Goal: Transaction & Acquisition: Purchase product/service

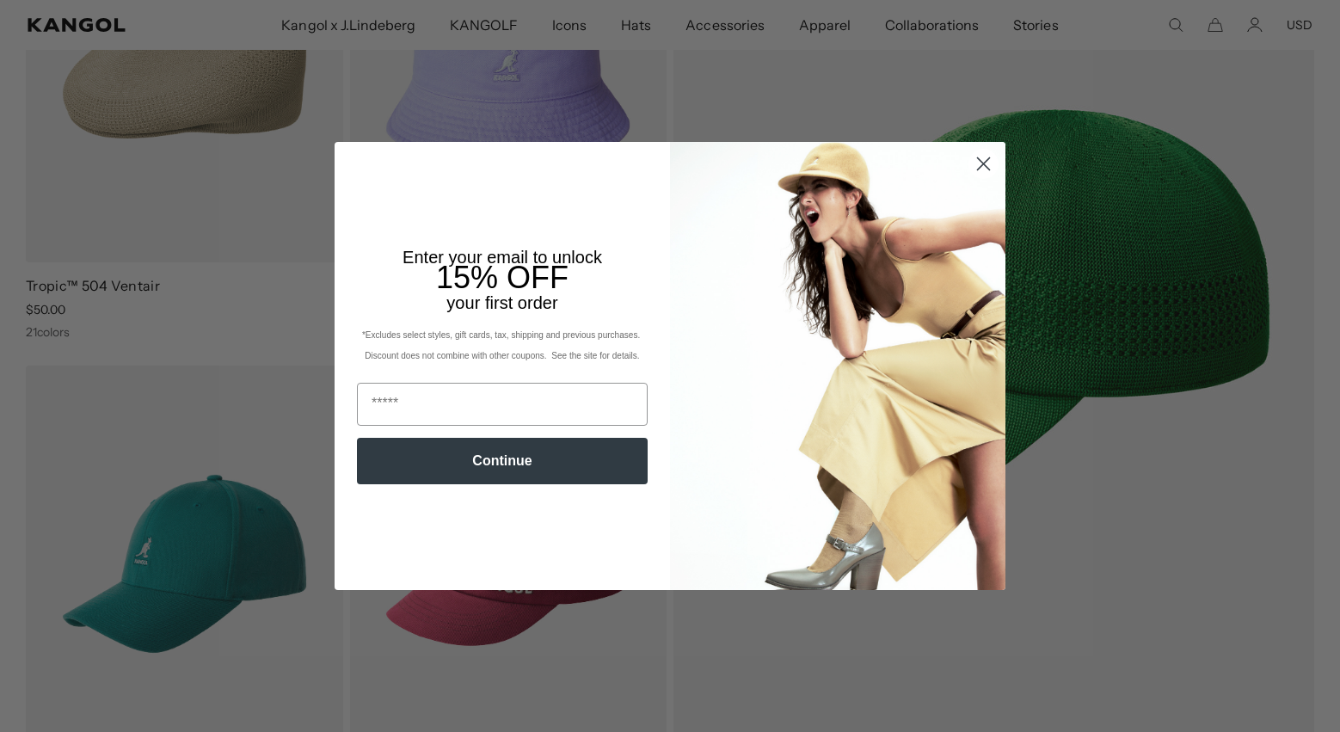
click at [983, 161] on circle "Close dialog" at bounding box center [984, 164] width 28 height 28
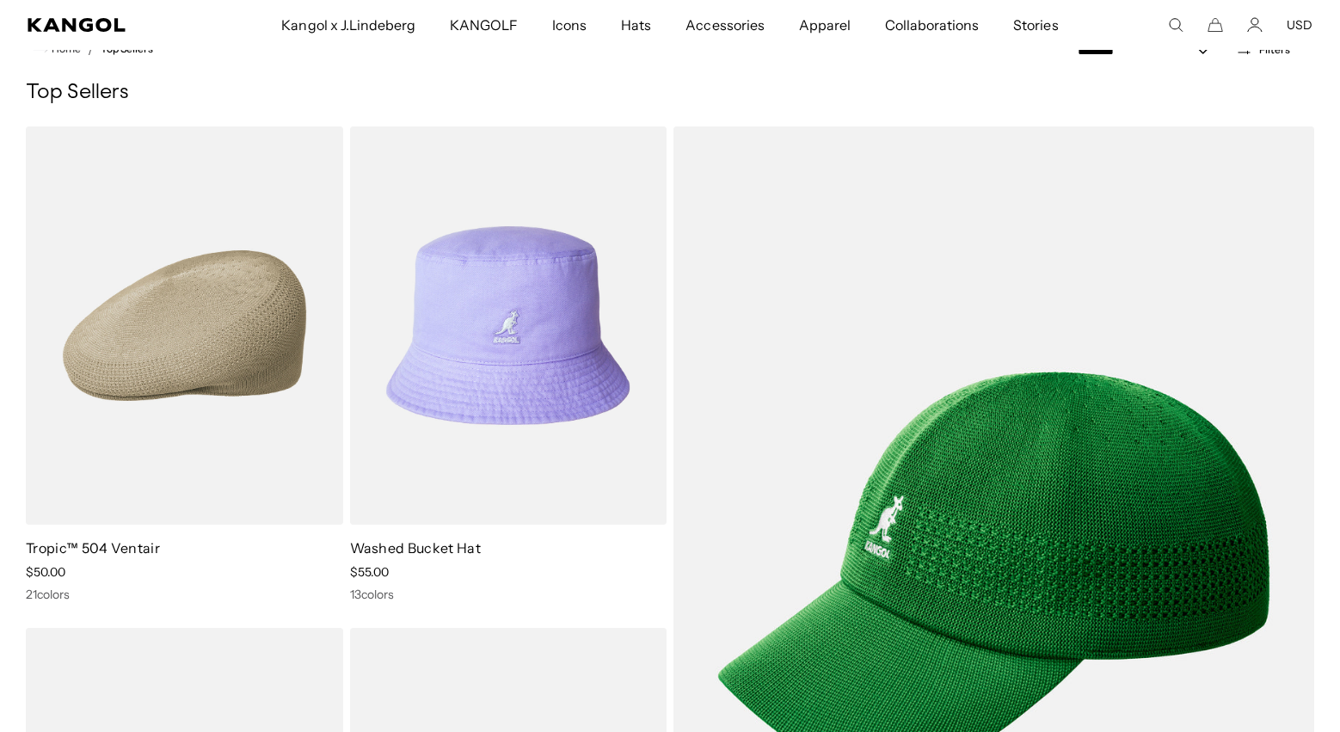
scroll to position [15, 0]
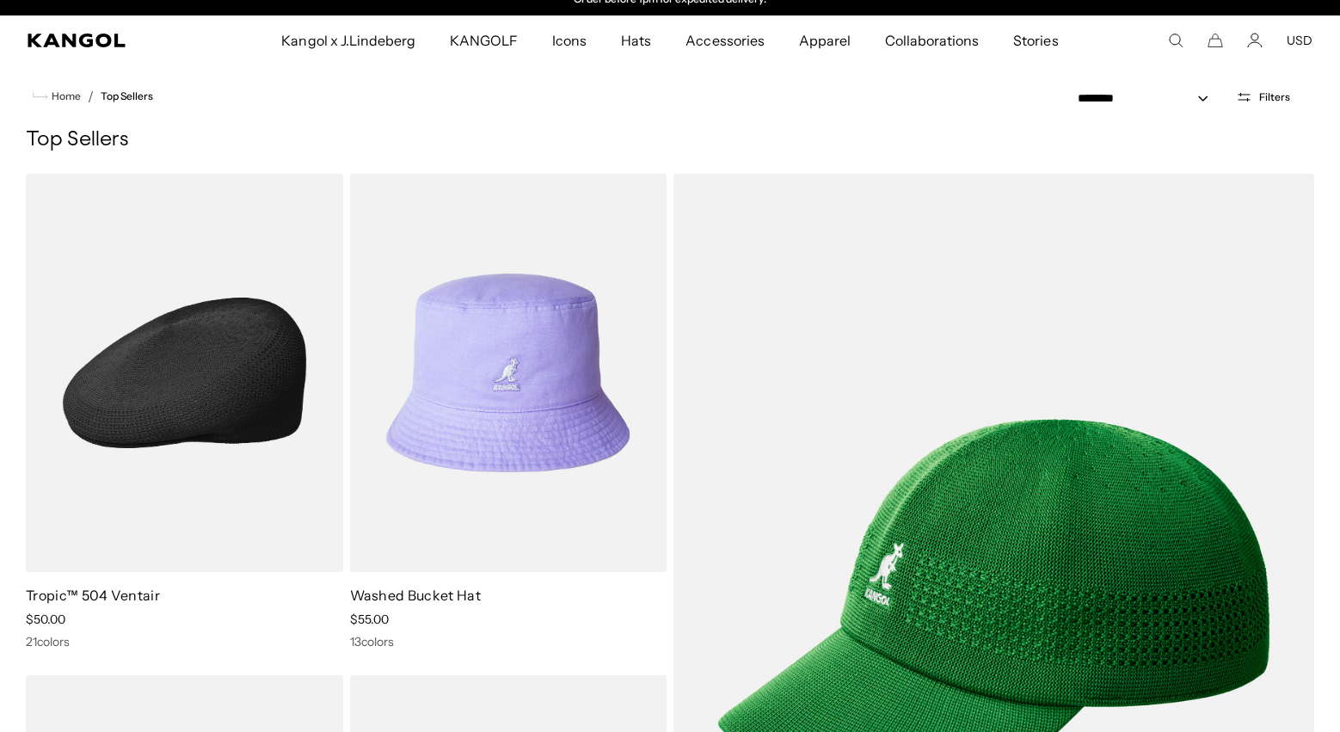
click at [227, 348] on img at bounding box center [184, 373] width 317 height 398
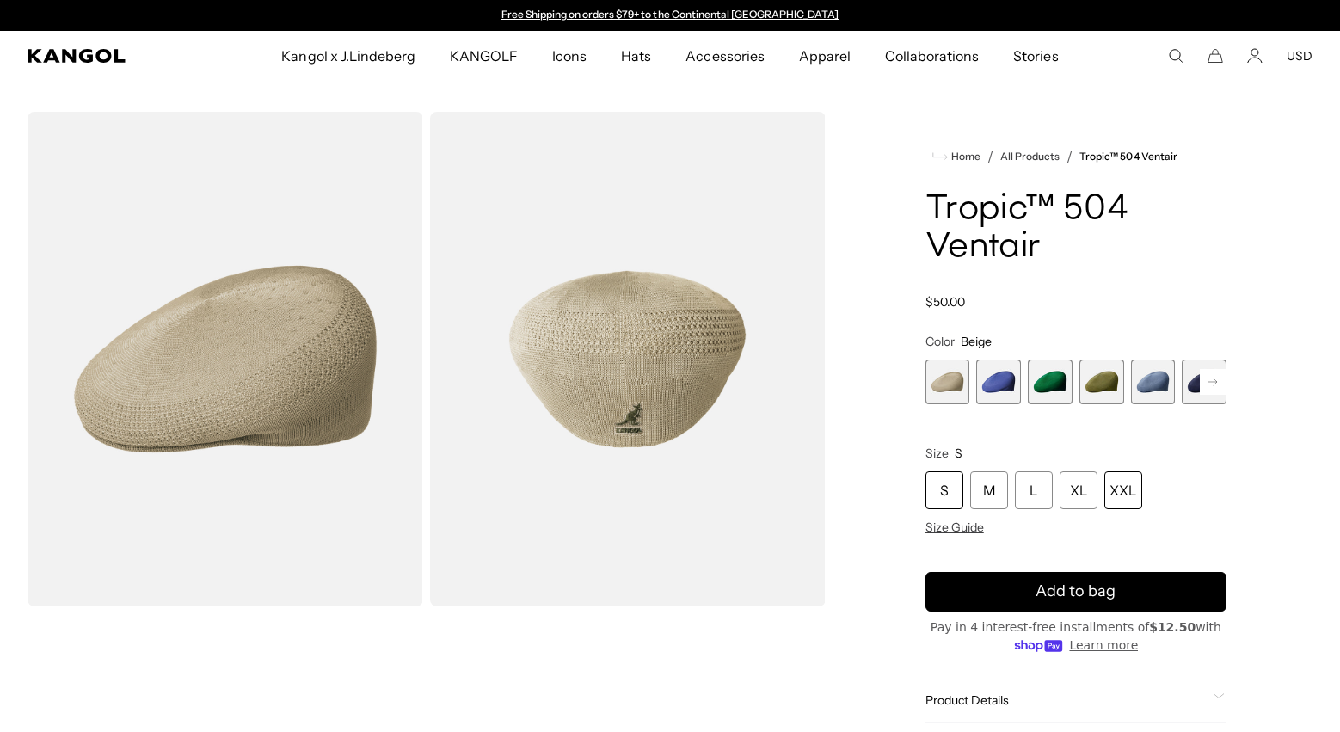
click at [1117, 490] on div "XXL" at bounding box center [1124, 490] width 38 height 38
click at [1209, 379] on rect at bounding box center [1213, 382] width 26 height 26
click at [1150, 380] on span "6 of 22" at bounding box center [1153, 382] width 45 height 45
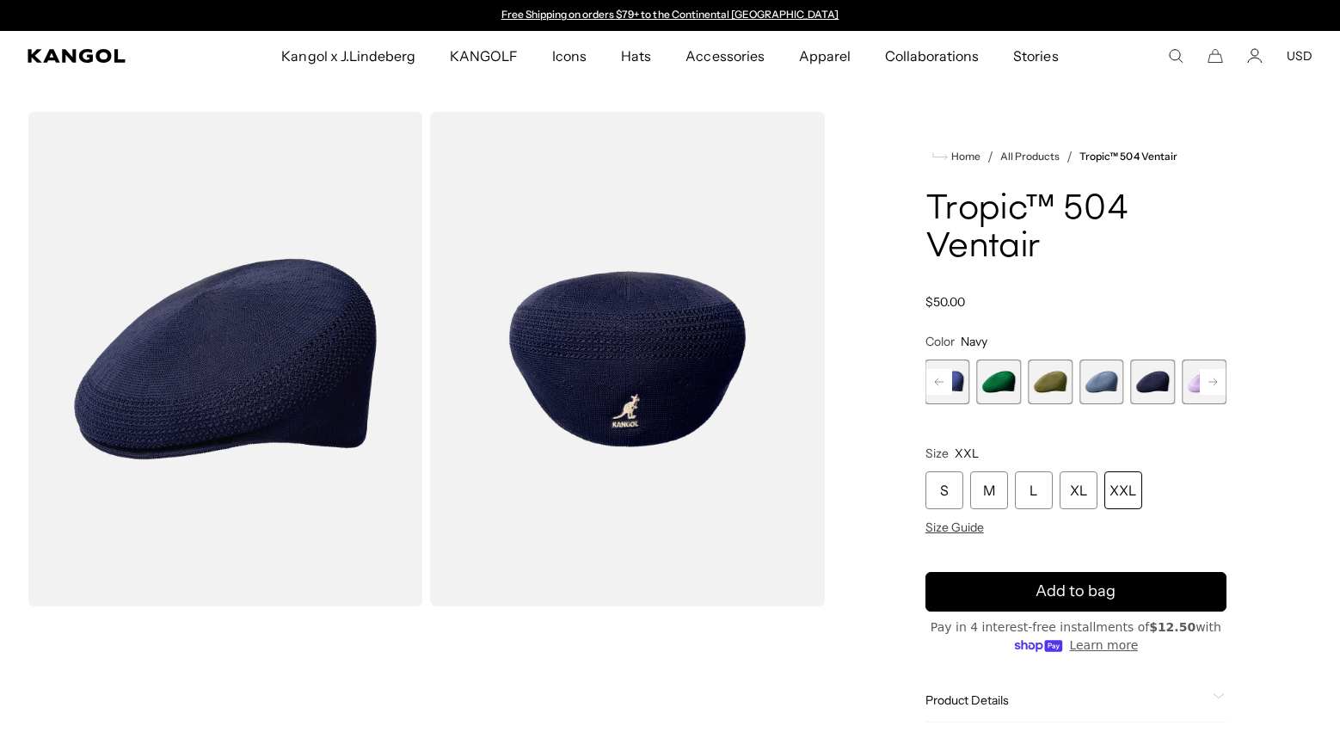
click at [1207, 377] on rect at bounding box center [1213, 382] width 26 height 26
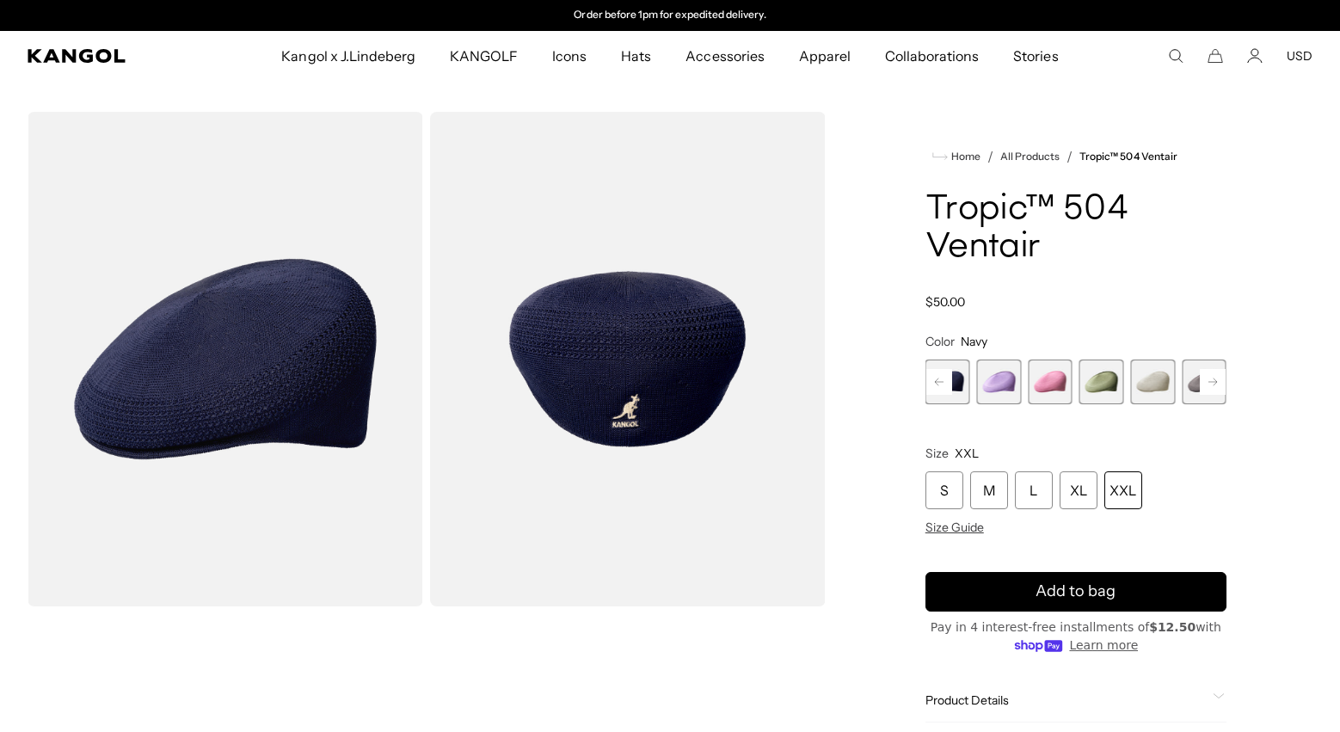
click at [1207, 377] on rect at bounding box center [1213, 382] width 26 height 26
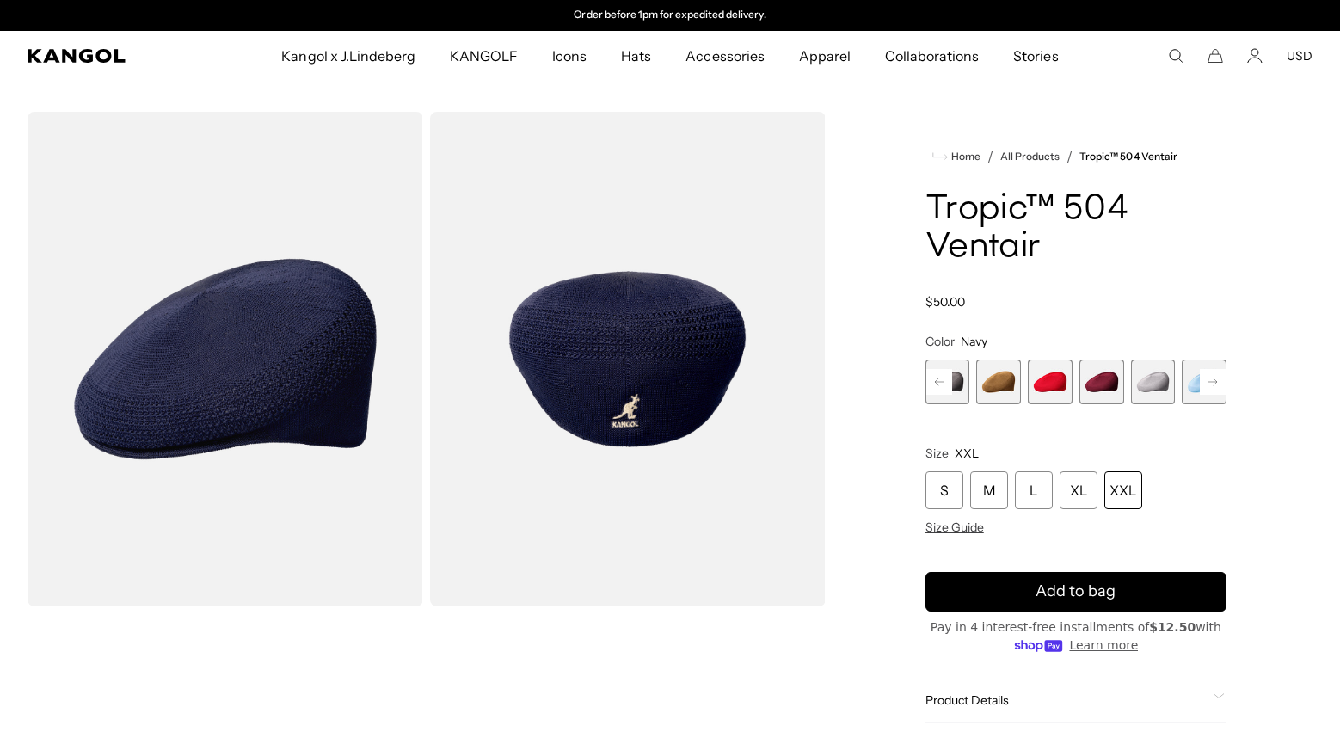
click at [1207, 377] on rect at bounding box center [1213, 382] width 26 height 26
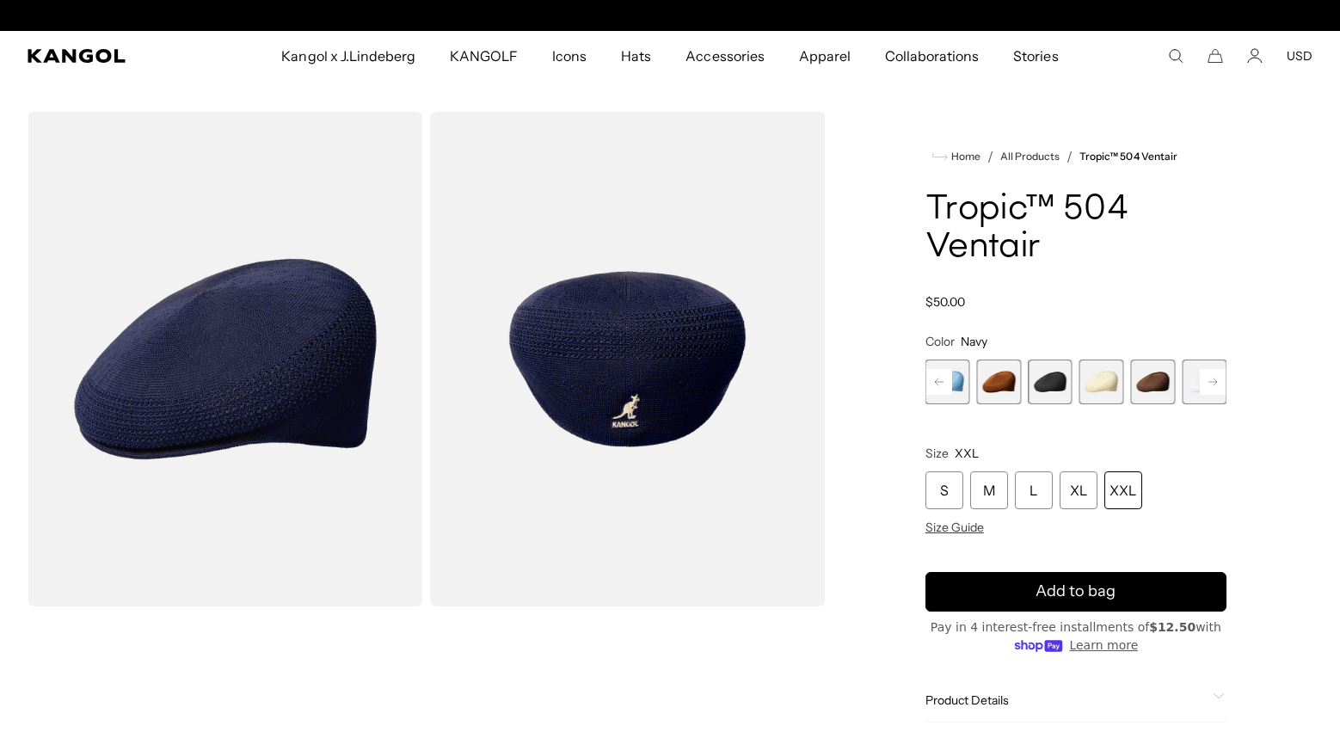
scroll to position [0, 0]
click at [1053, 378] on span "18 of 22" at bounding box center [1050, 382] width 45 height 45
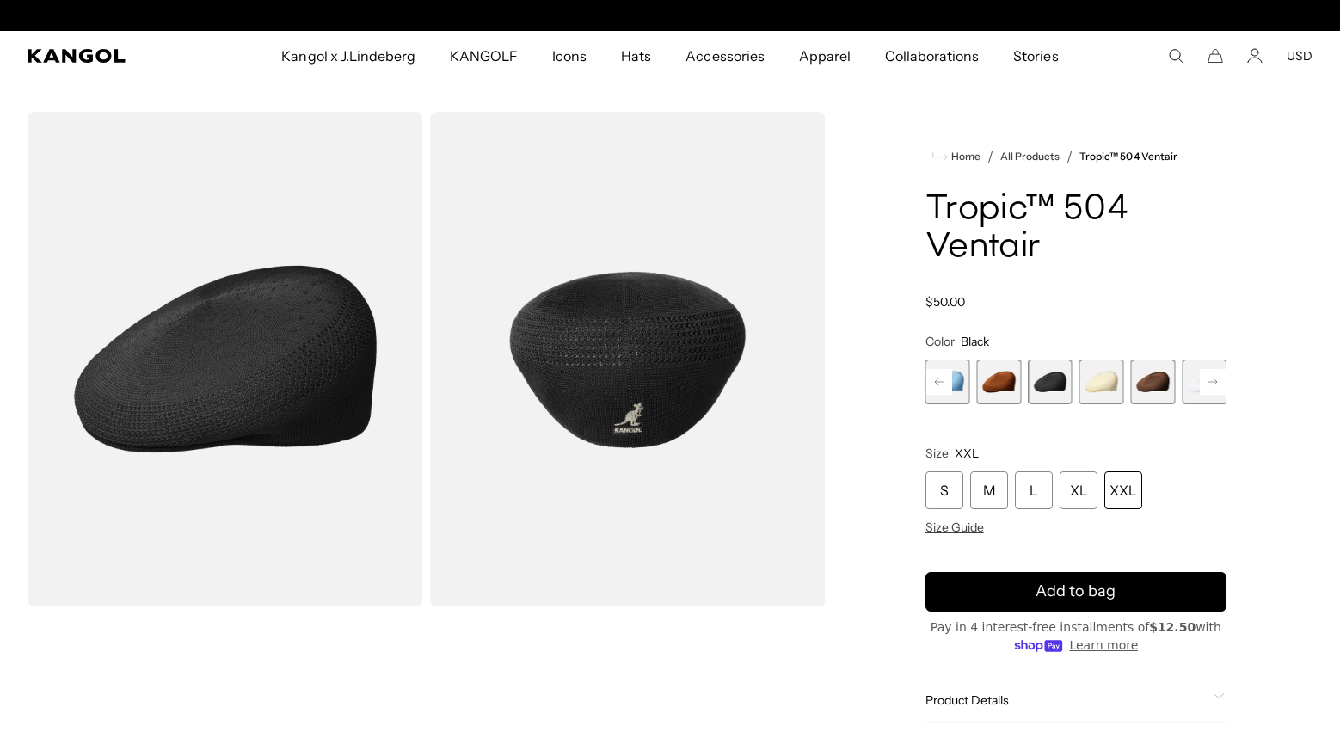
scroll to position [0, 354]
click at [622, 423] on img "Gallery Viewer" at bounding box center [628, 359] width 396 height 495
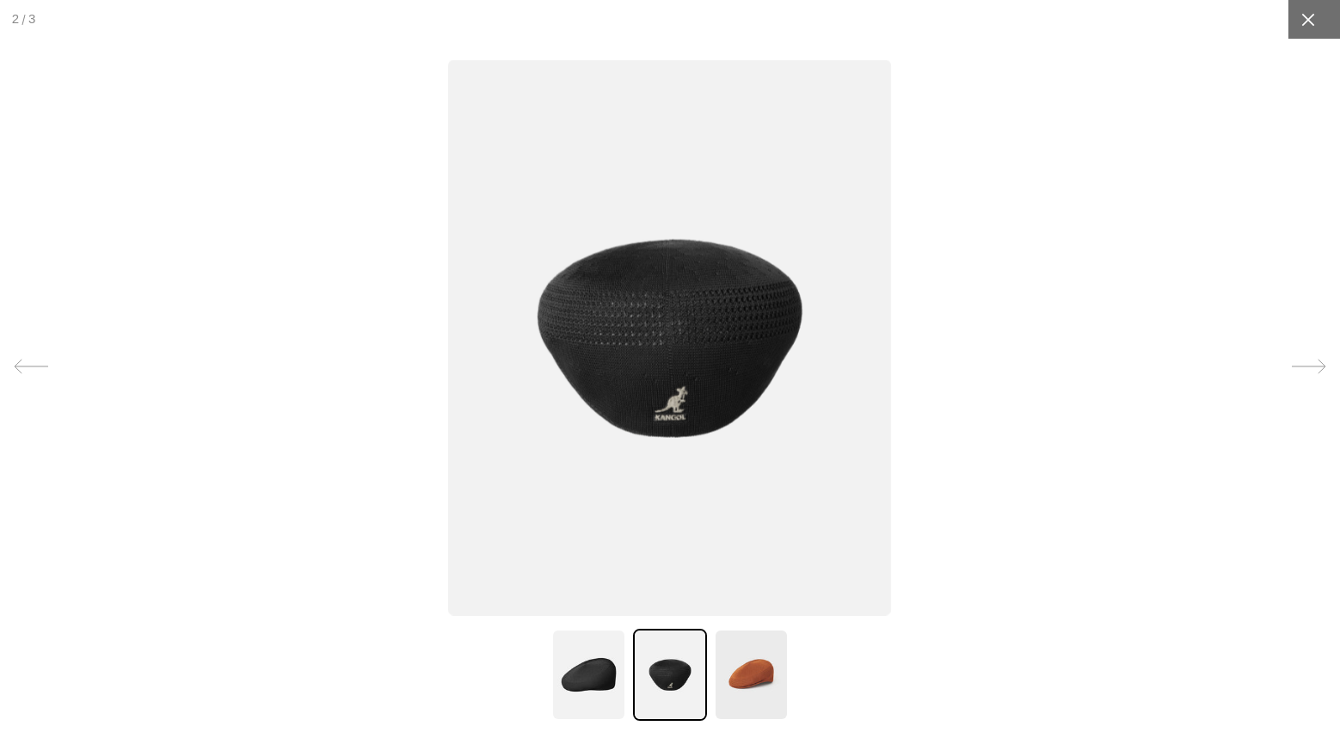
click at [1306, 15] on icon at bounding box center [1308, 19] width 17 height 17
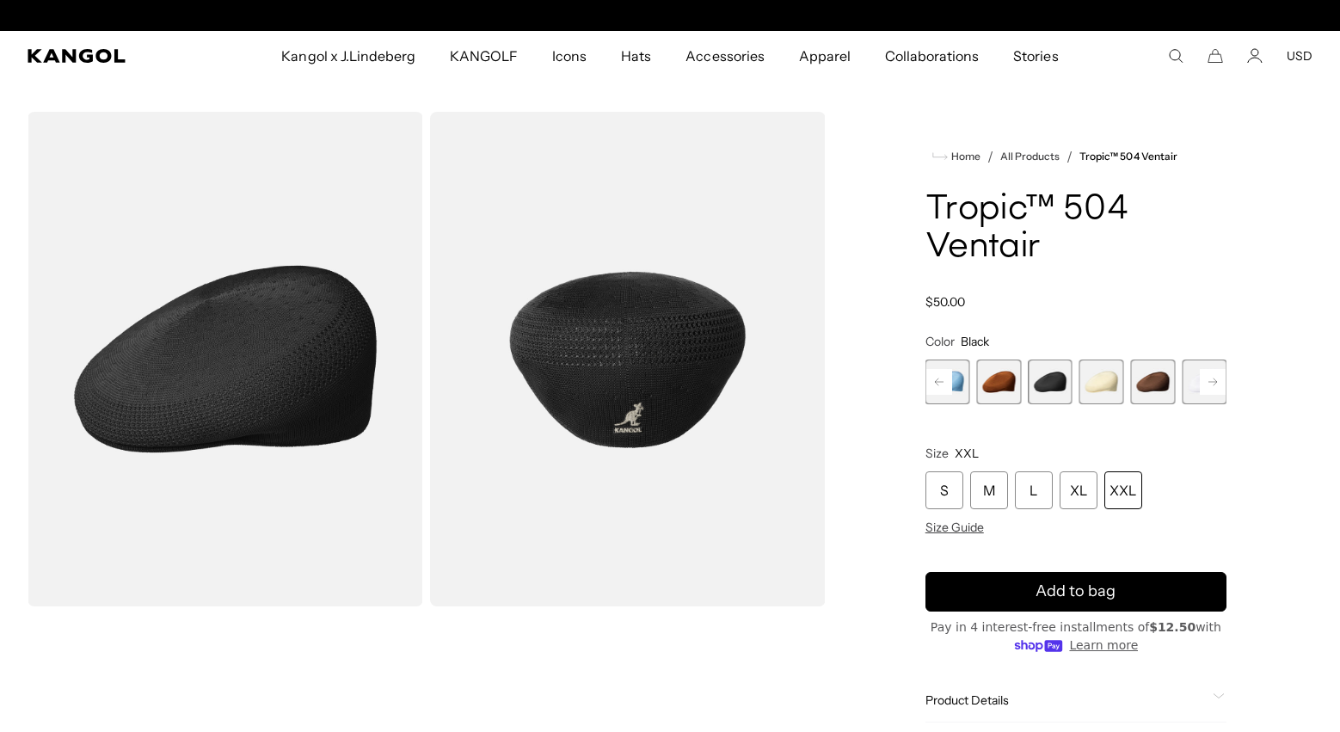
scroll to position [0, 0]
click at [1129, 498] on div "XXL" at bounding box center [1124, 490] width 38 height 38
